Goal: Find contact information: Find contact information

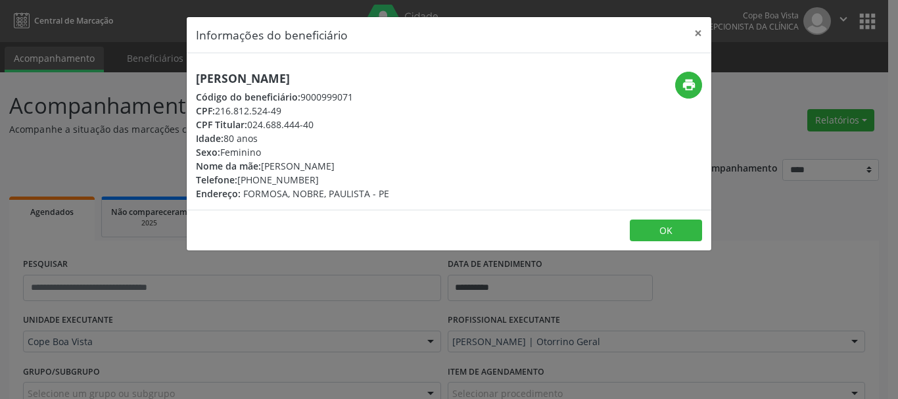
click at [652, 225] on button "OK" at bounding box center [666, 230] width 72 height 22
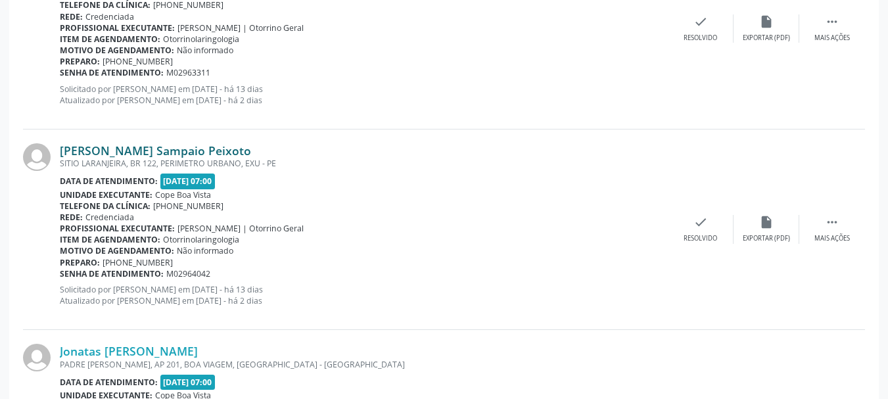
scroll to position [591, 0]
click at [187, 131] on div "[PERSON_NAME] Sampaio Peixoto [GEOGRAPHIC_DATA], BR 122, PERIMETRO URBANO, EXU …" at bounding box center [444, 229] width 842 height 200
click at [163, 149] on link "[PERSON_NAME] Sampaio Peixoto" at bounding box center [155, 150] width 191 height 14
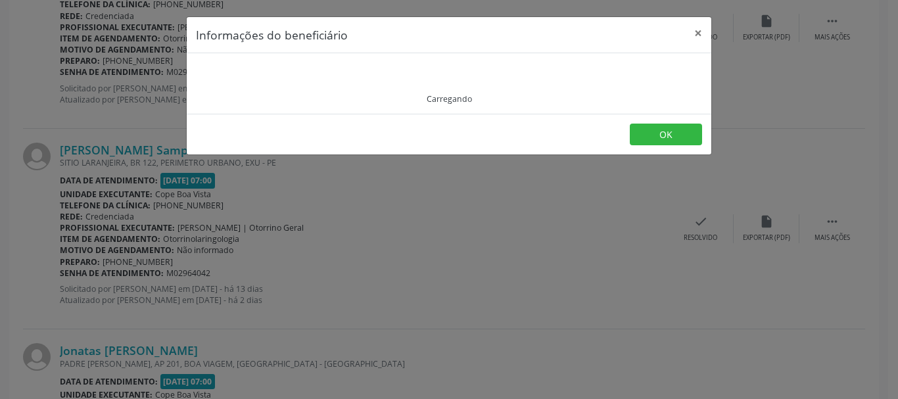
click at [267, 73] on div "Carregando" at bounding box center [449, 83] width 506 height 42
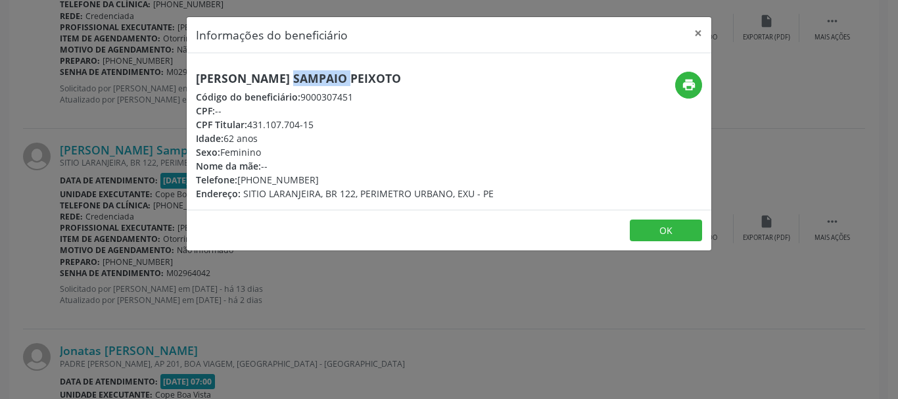
click at [267, 72] on h5 "[PERSON_NAME] Sampaio Peixoto" at bounding box center [345, 79] width 298 height 14
copy div "[PERSON_NAME] Sampaio Peixoto"
drag, startPoint x: 242, startPoint y: 184, endPoint x: 317, endPoint y: 172, distance: 75.3
click at [317, 172] on div "[PERSON_NAME] Sampaio Peixoto Código do beneficiário: 9000307451 CPF: -- CPF Ti…" at bounding box center [345, 136] width 298 height 129
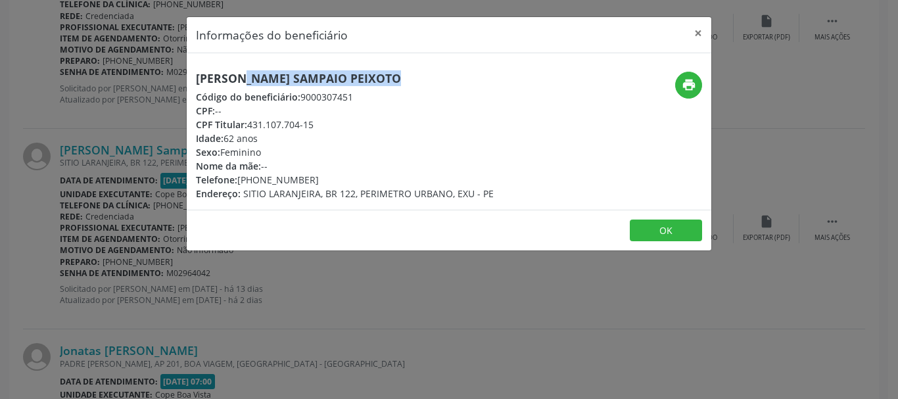
copy div "Telefone: ("
click at [244, 181] on div "Telefone: [PHONE_NUMBER]" at bounding box center [345, 180] width 298 height 14
drag, startPoint x: 240, startPoint y: 180, endPoint x: 306, endPoint y: 176, distance: 65.8
click at [306, 176] on div "Telefone: [PHONE_NUMBER]" at bounding box center [345, 180] width 298 height 14
copy div "[PHONE_NUMBER]"
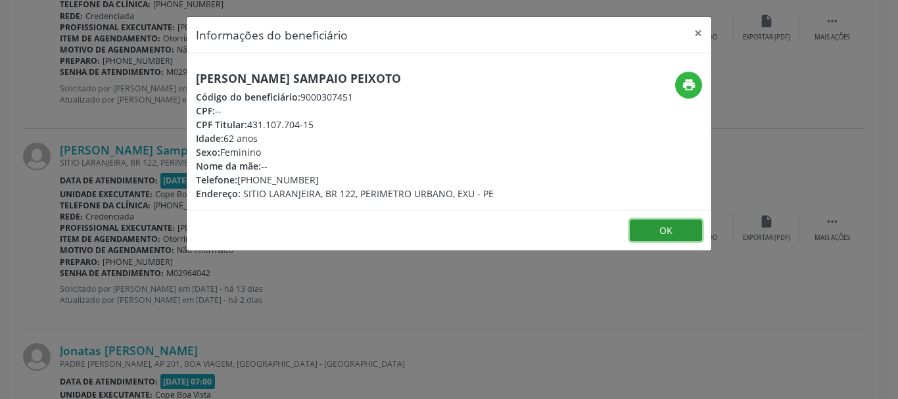
click at [645, 226] on button "OK" at bounding box center [666, 230] width 72 height 22
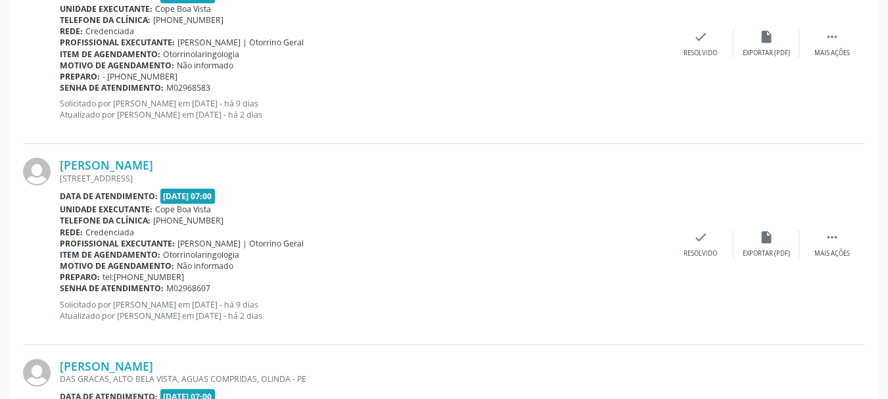
scroll to position [1380, 0]
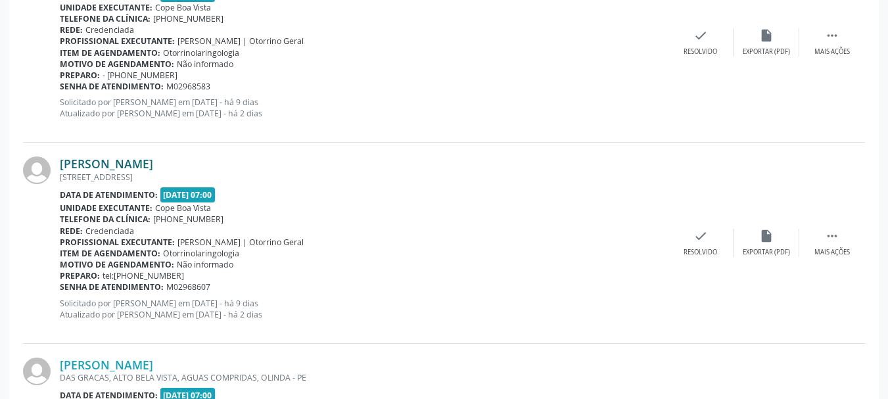
click at [153, 159] on link "[PERSON_NAME]" at bounding box center [106, 163] width 93 height 14
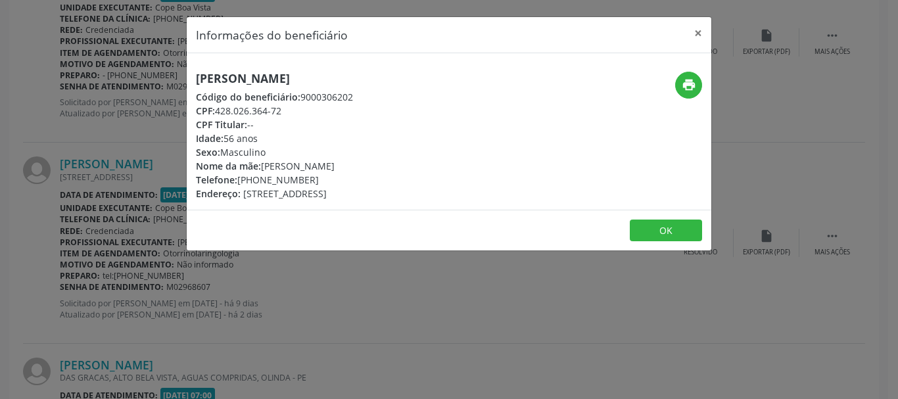
click at [281, 80] on h5 "[PERSON_NAME]" at bounding box center [274, 79] width 157 height 14
copy div "[PERSON_NAME]"
copy div "[PHONE_NUMBER]"
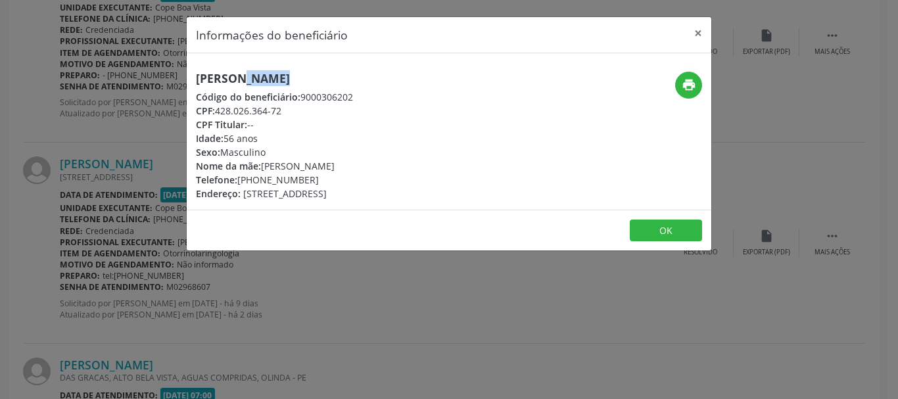
drag, startPoint x: 239, startPoint y: 180, endPoint x: 312, endPoint y: 178, distance: 73.0
click at [312, 178] on div "Telefone: [PHONE_NUMBER]" at bounding box center [274, 180] width 157 height 14
click at [645, 237] on button "OK" at bounding box center [666, 230] width 72 height 22
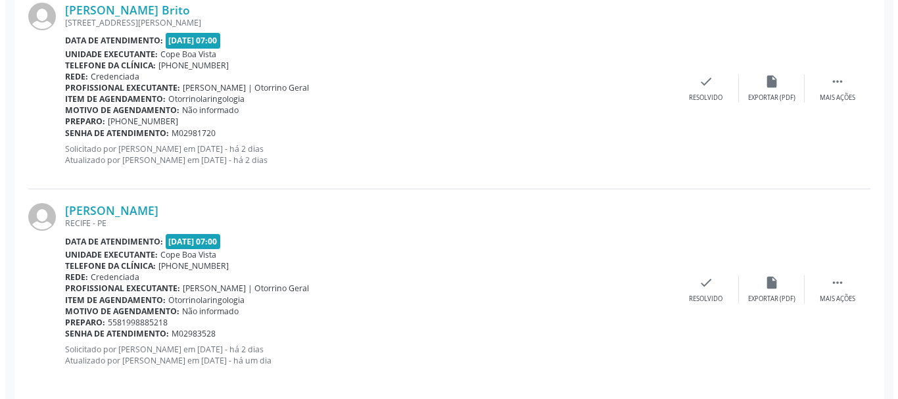
scroll to position [2149, 0]
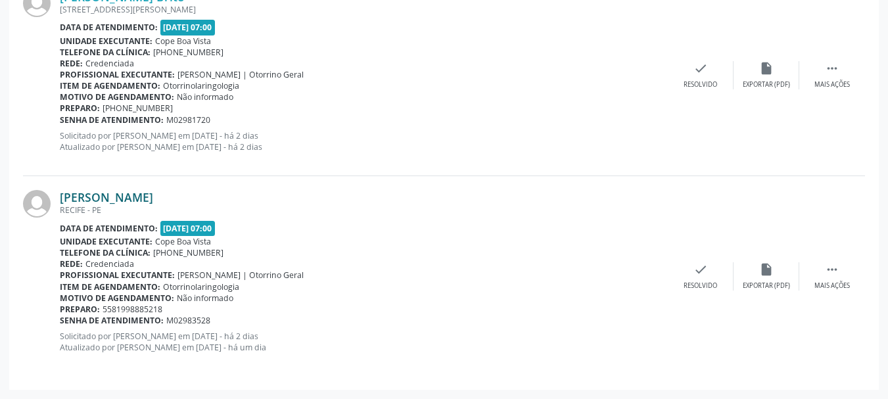
click at [129, 196] on link "[PERSON_NAME]" at bounding box center [106, 197] width 93 height 14
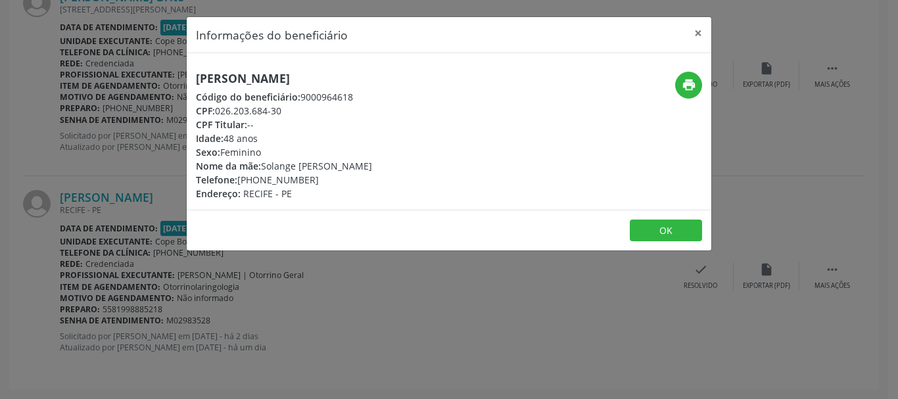
click at [244, 67] on div "[PERSON_NAME] Código do beneficiário: 9000964618 CPF: 026.203.684-30 CPF Titula…" at bounding box center [449, 131] width 524 height 156
copy div "026.203.684-30"
drag, startPoint x: 217, startPoint y: 112, endPoint x: 288, endPoint y: 109, distance: 71.0
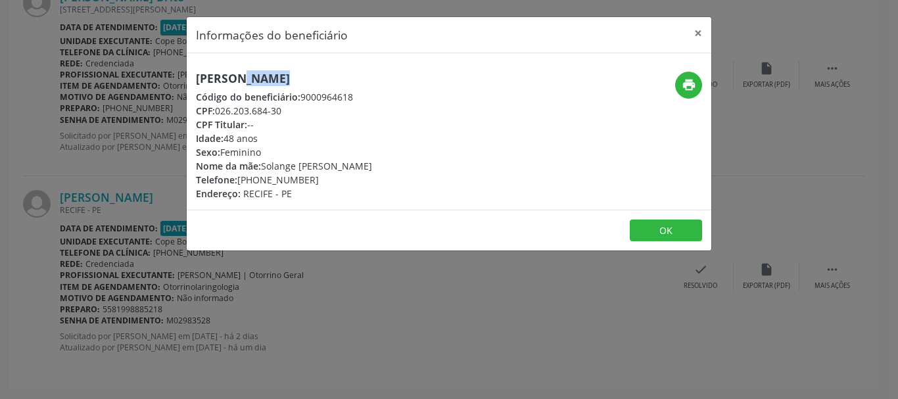
click at [288, 109] on div "CPF: 026.203.684-30" at bounding box center [284, 111] width 176 height 14
click at [246, 78] on h5 "[PERSON_NAME]" at bounding box center [284, 79] width 176 height 14
copy h5 "[PERSON_NAME]"
click at [260, 85] on h5 "[PERSON_NAME]" at bounding box center [284, 79] width 176 height 14
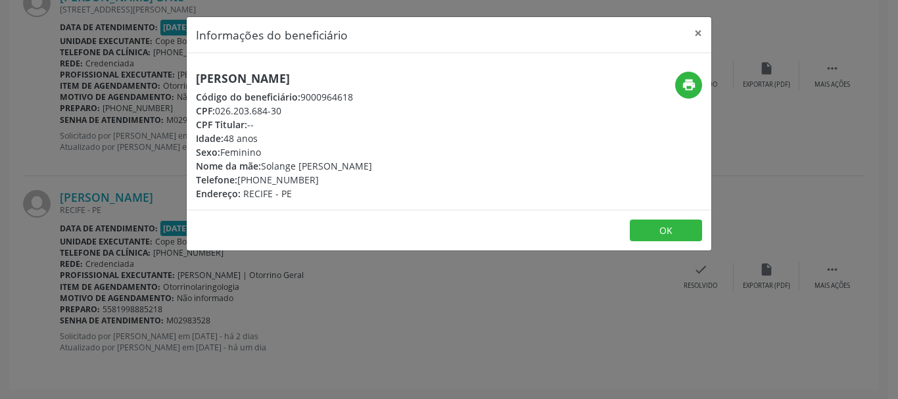
click at [260, 85] on h5 "[PERSON_NAME]" at bounding box center [284, 79] width 176 height 14
copy div "[PHONE_NUMBER]"
drag, startPoint x: 240, startPoint y: 179, endPoint x: 308, endPoint y: 178, distance: 67.7
click at [308, 178] on div "Telefone: [PHONE_NUMBER]" at bounding box center [284, 180] width 176 height 14
